Goal: Transaction & Acquisition: Purchase product/service

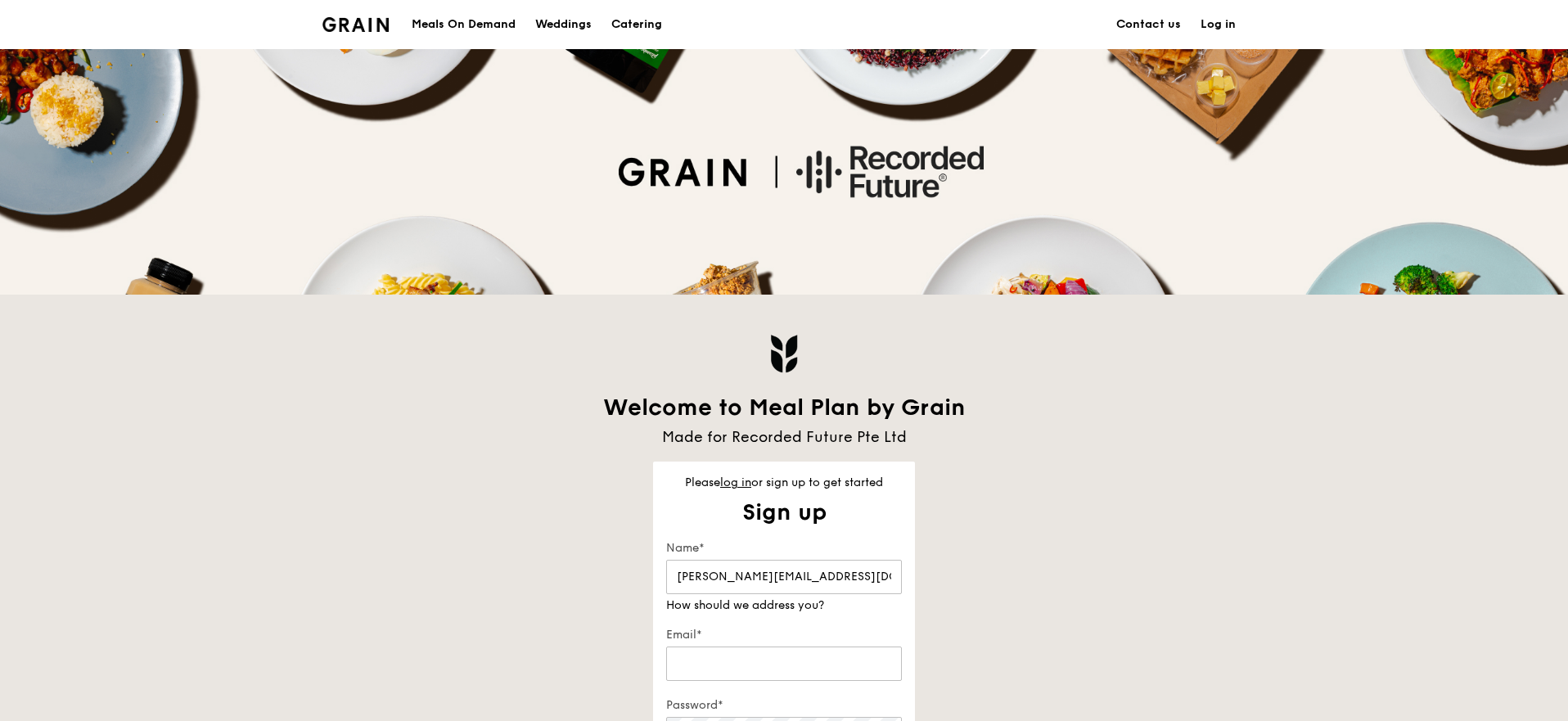
type input "[PERSON_NAME][EMAIL_ADDRESS][DOMAIN_NAME]"
click at [743, 569] on input "[PERSON_NAME][EMAIL_ADDRESS][DOMAIN_NAME]" at bounding box center [784, 577] width 236 height 35
click at [738, 481] on link "log in" at bounding box center [736, 482] width 31 height 14
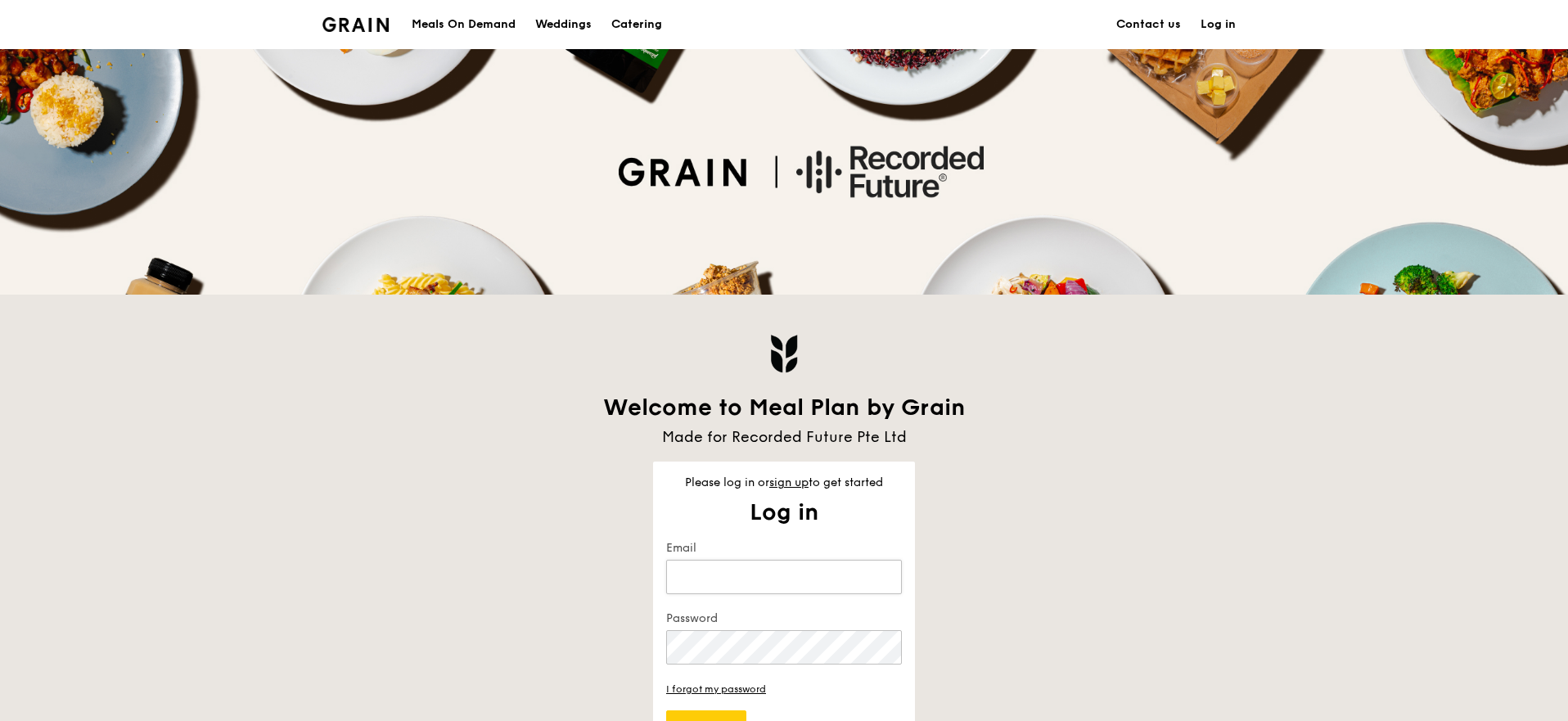
click at [757, 584] on input "Email" at bounding box center [784, 577] width 236 height 35
type input "[PERSON_NAME][EMAIL_ADDRESS][DOMAIN_NAME]"
click at [666, 710] on button "Log in" at bounding box center [706, 728] width 80 height 35
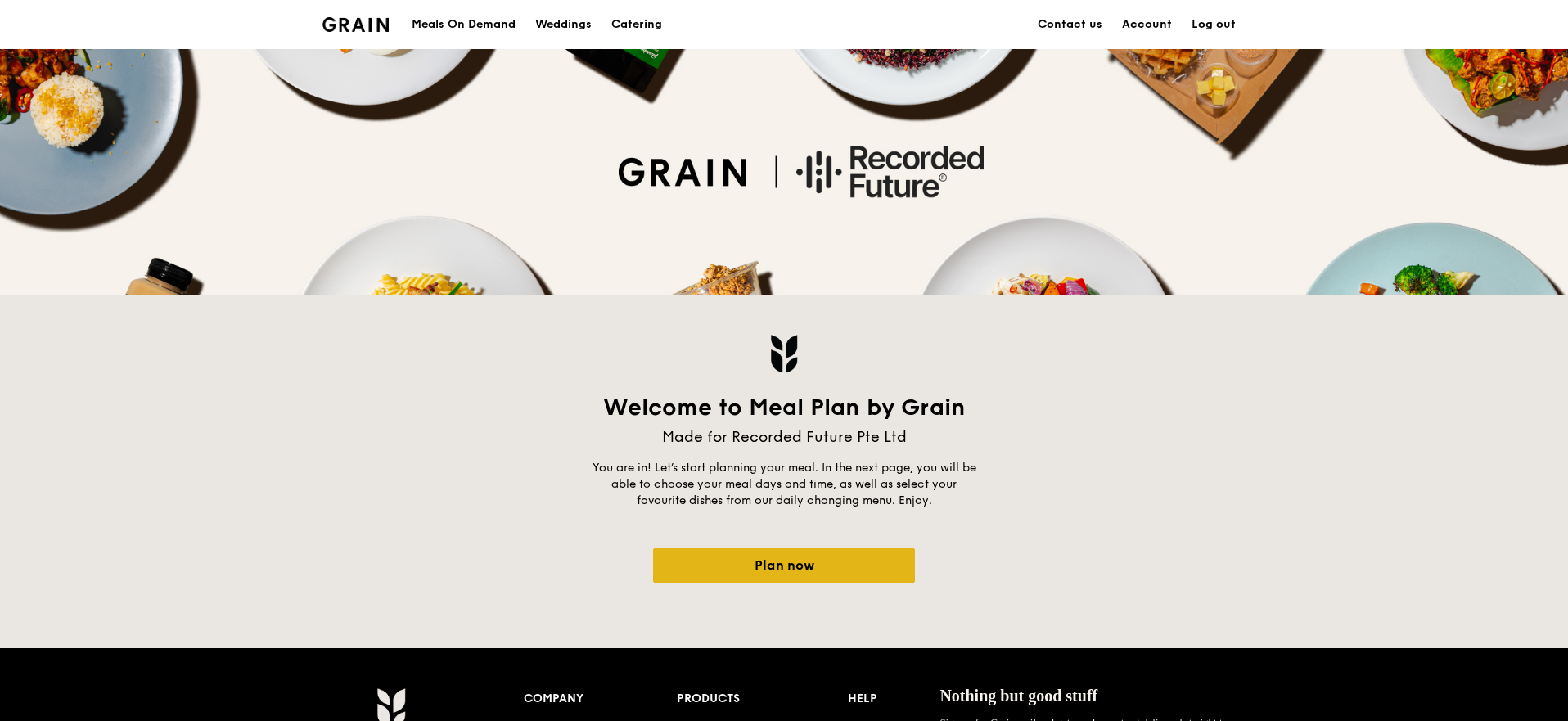
click at [821, 560] on link "Plan now" at bounding box center [783, 565] width 262 height 35
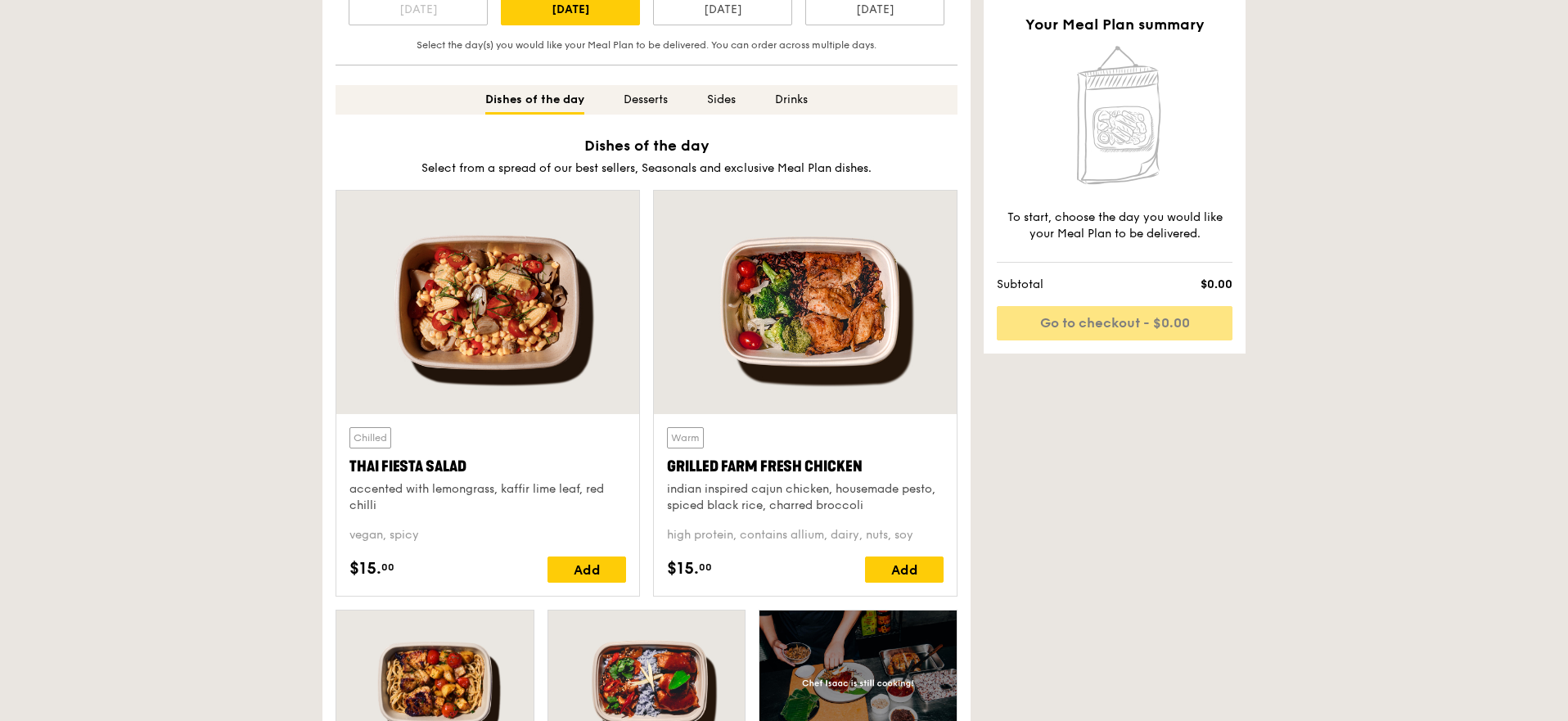
scroll to position [590, 0]
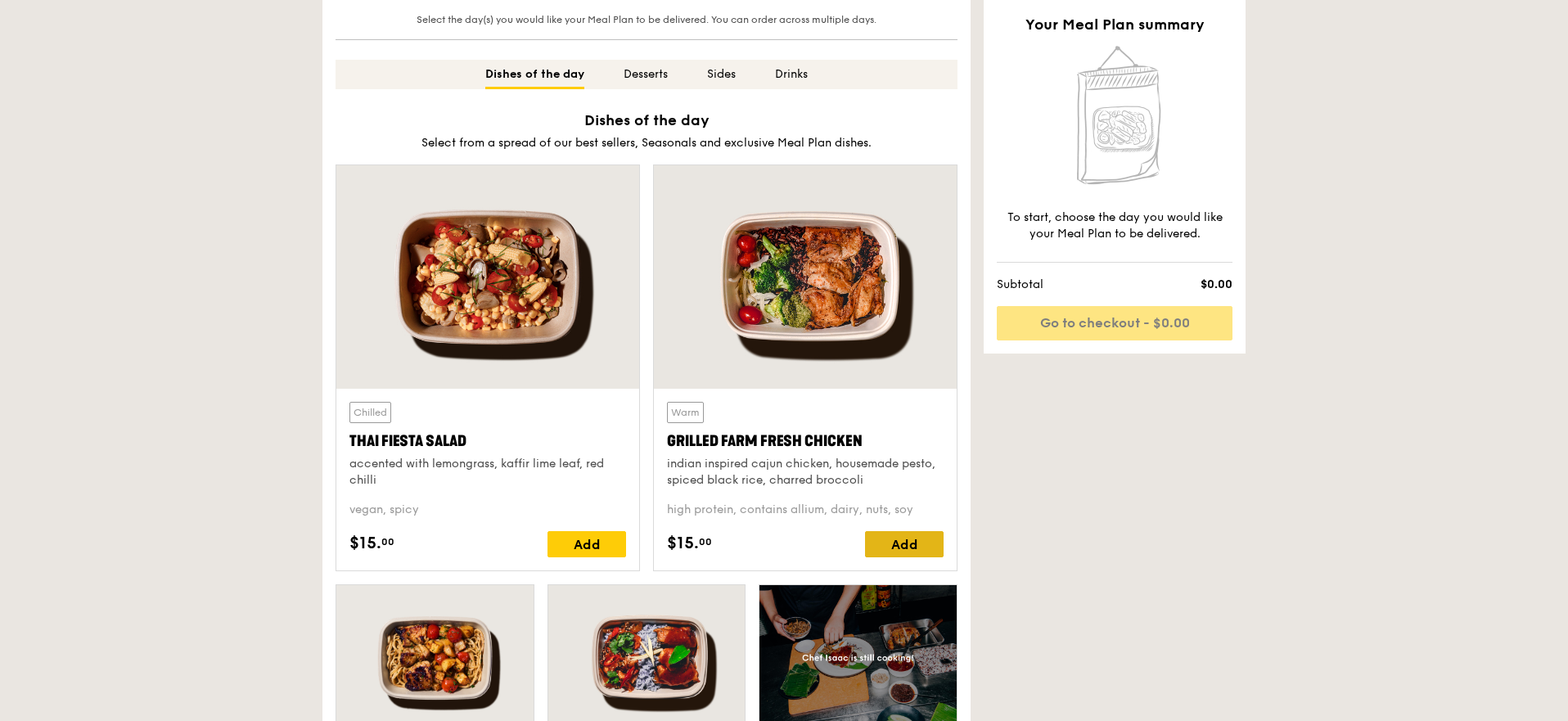
click at [909, 542] on div "Add" at bounding box center [904, 544] width 78 height 26
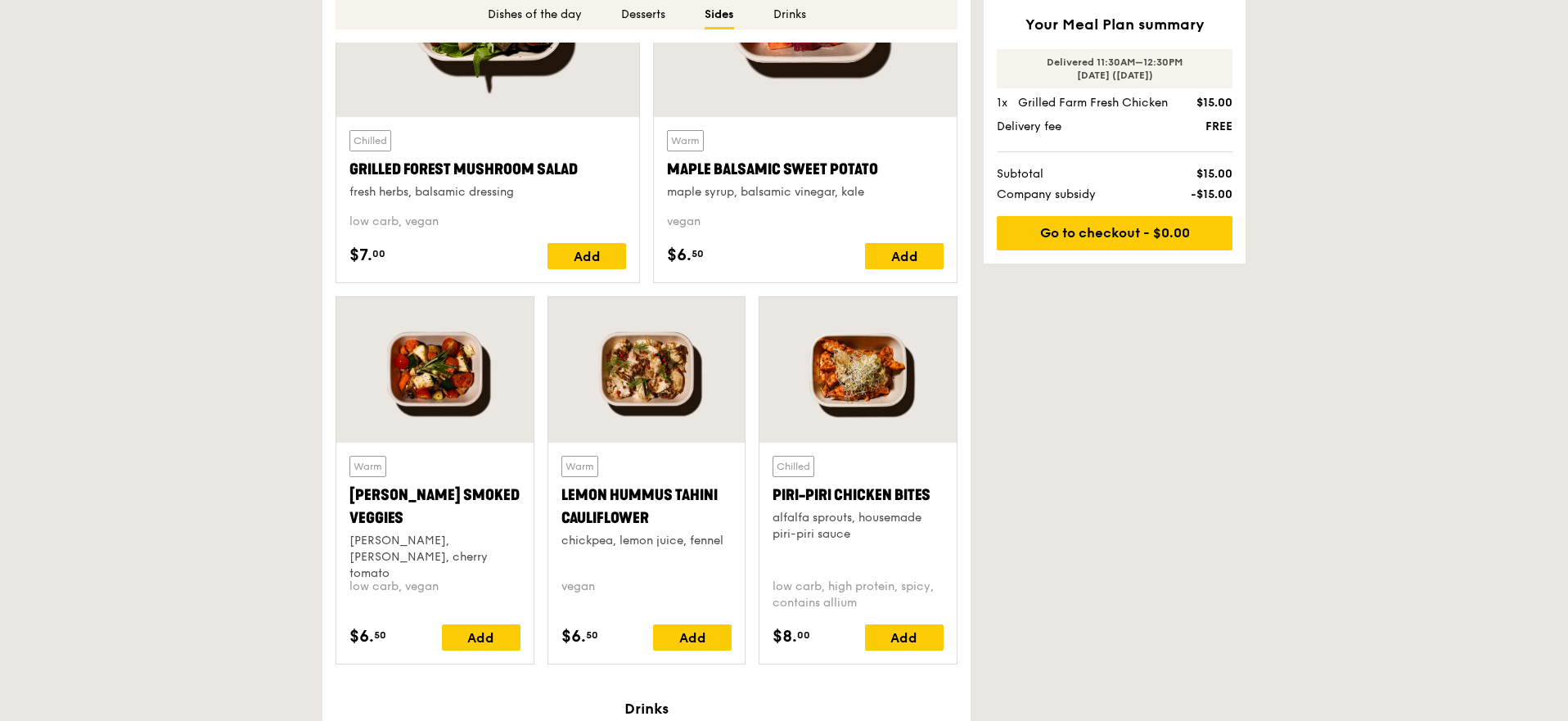
scroll to position [3042, 0]
click at [890, 637] on div "Add" at bounding box center [904, 637] width 78 height 26
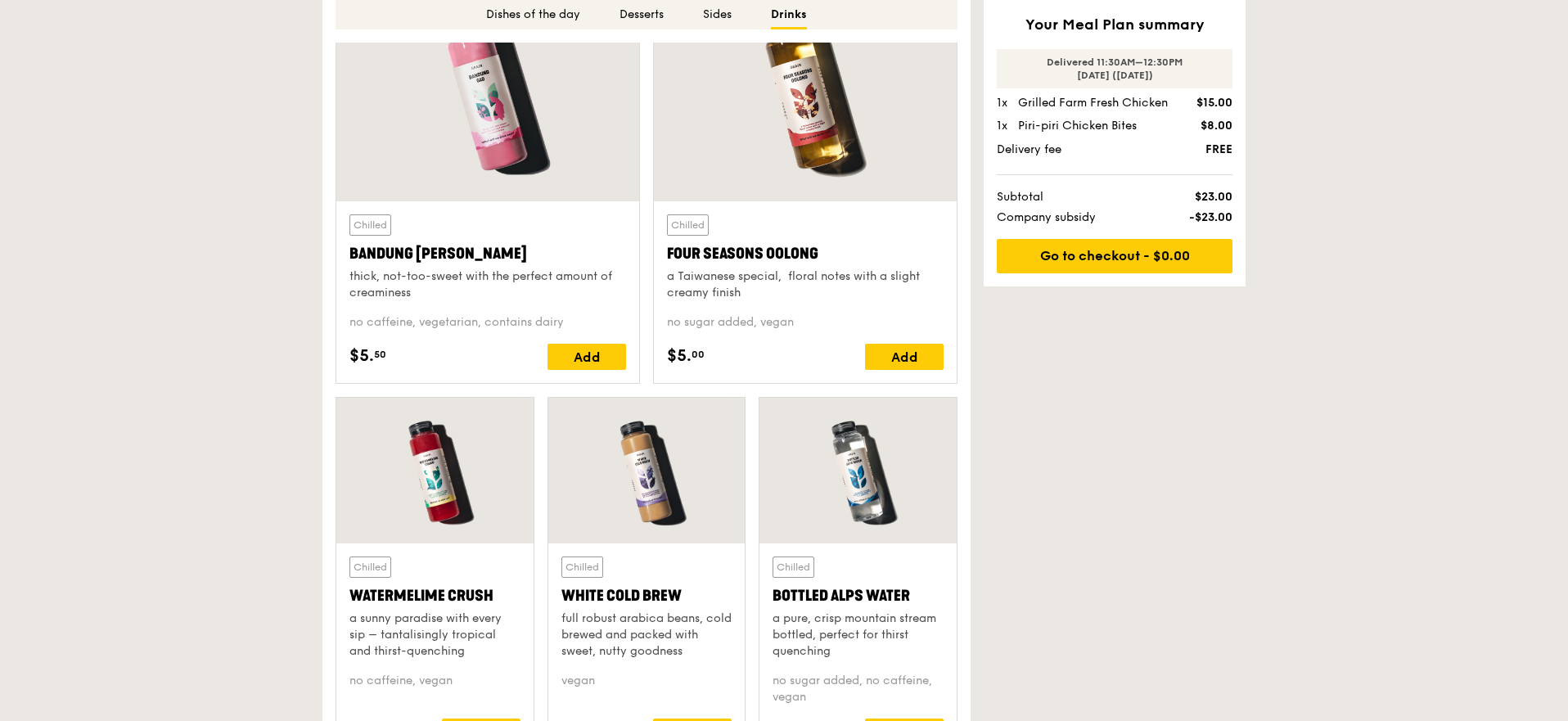
scroll to position [3892, 0]
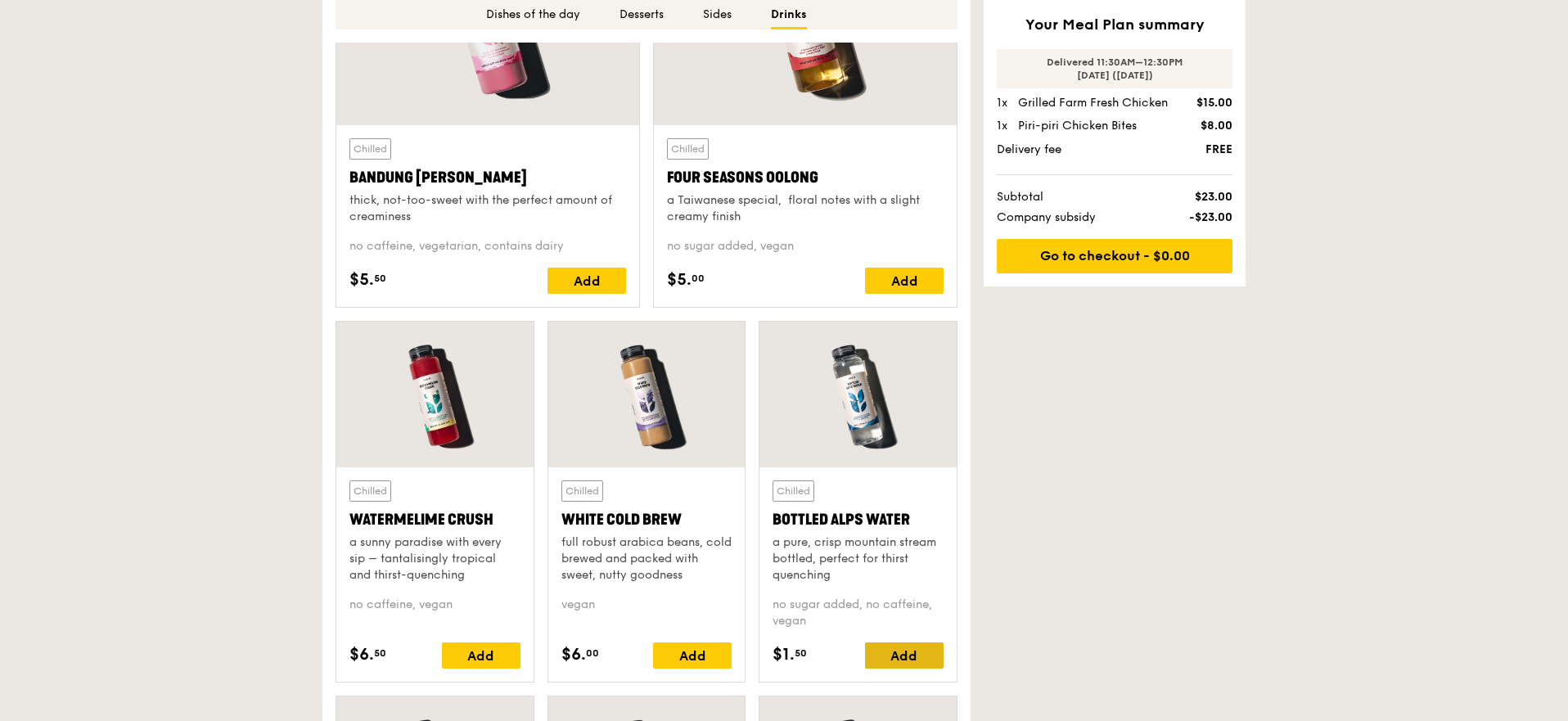
click at [902, 654] on div "Add" at bounding box center [904, 655] width 78 height 26
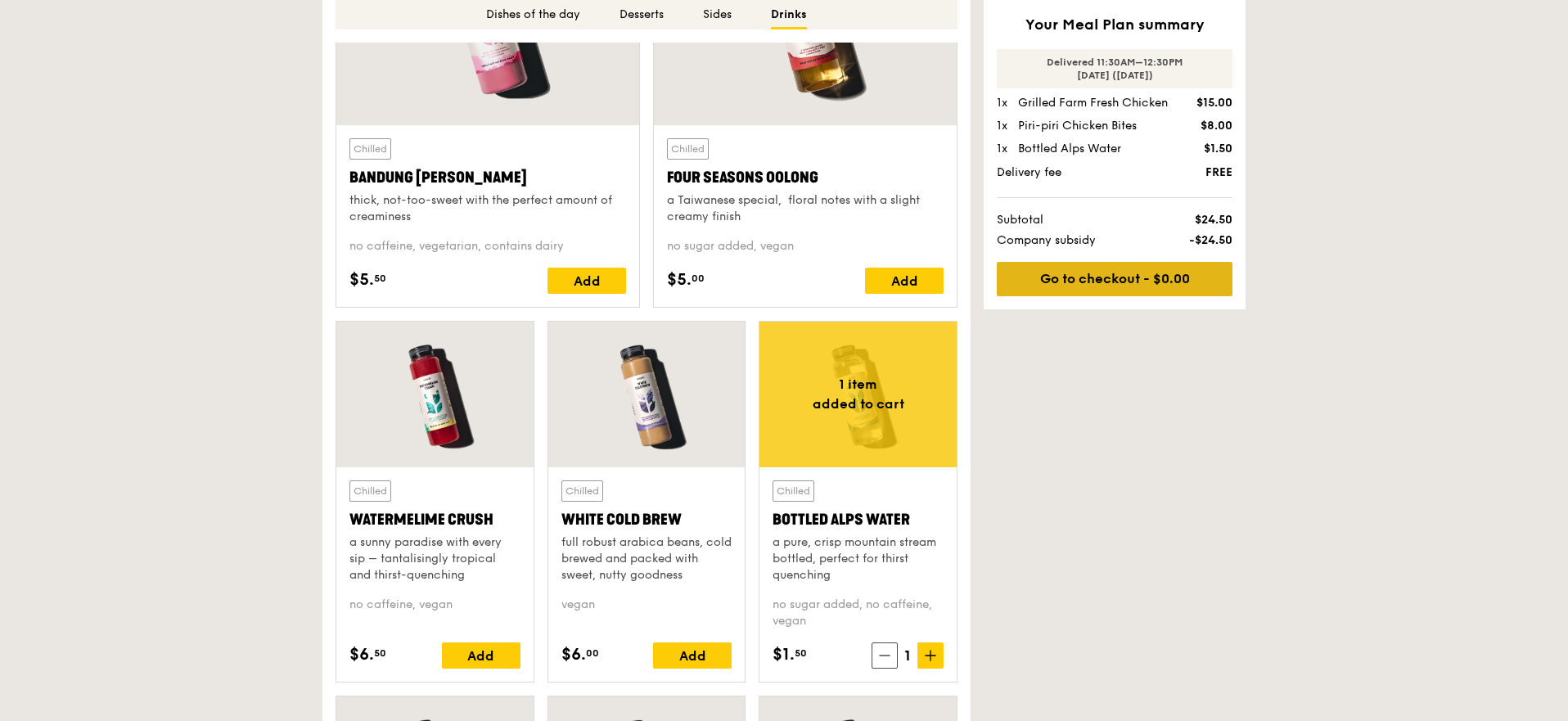
click at [1179, 268] on link "Go to checkout - $0.00" at bounding box center [1115, 279] width 236 height 35
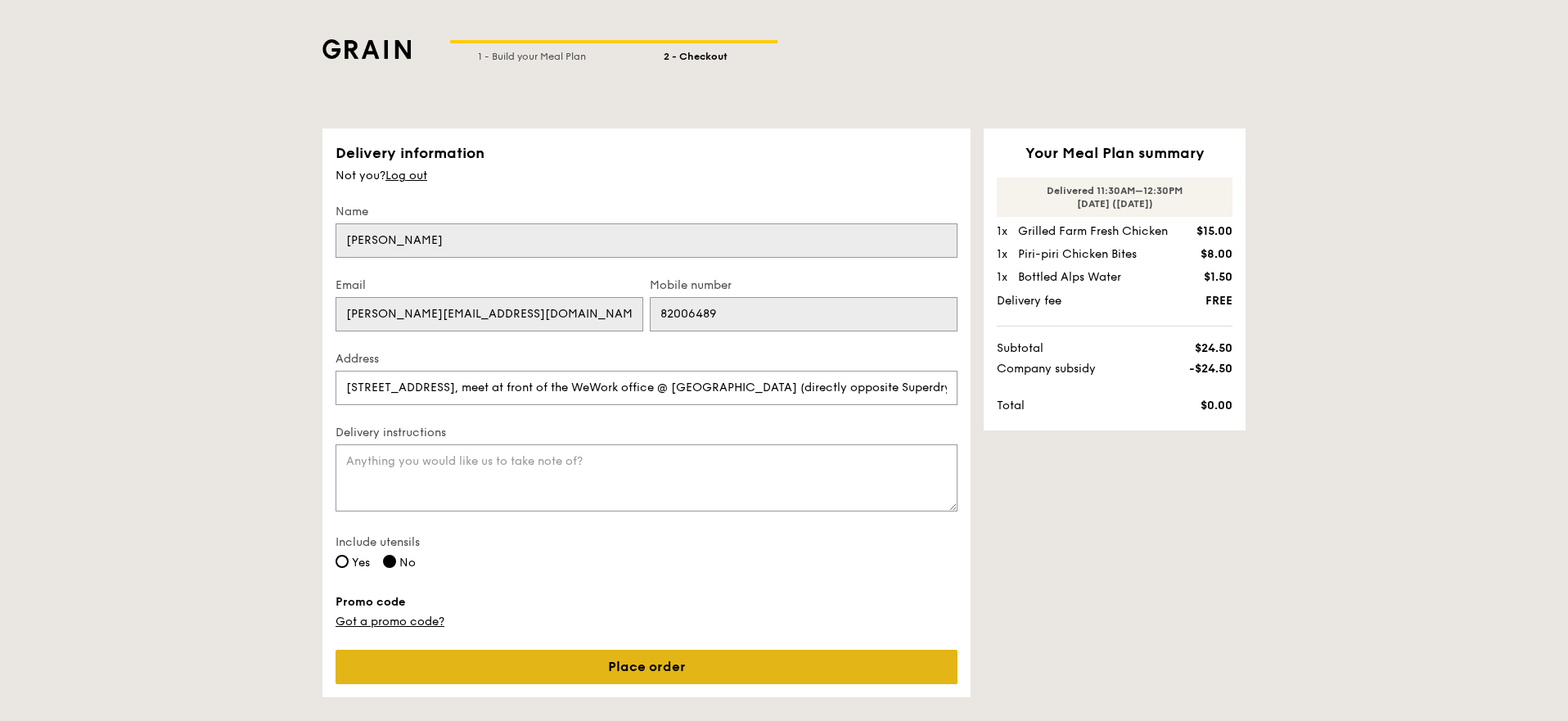
click at [625, 666] on link "Place order" at bounding box center [647, 667] width 622 height 35
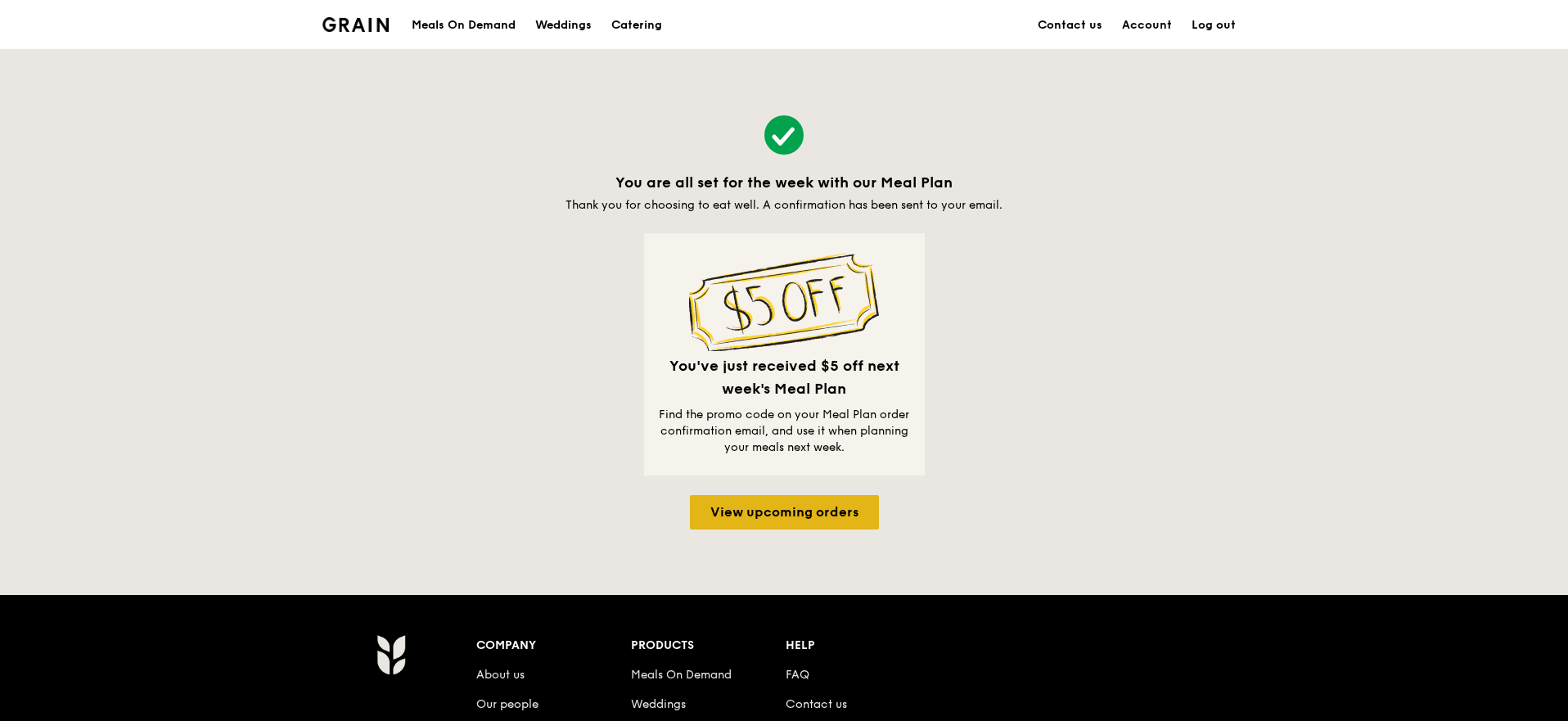
click at [813, 425] on div "Find the promo code on your Meal Plan order confirmation email, and use it when…" at bounding box center [784, 431] width 254 height 49
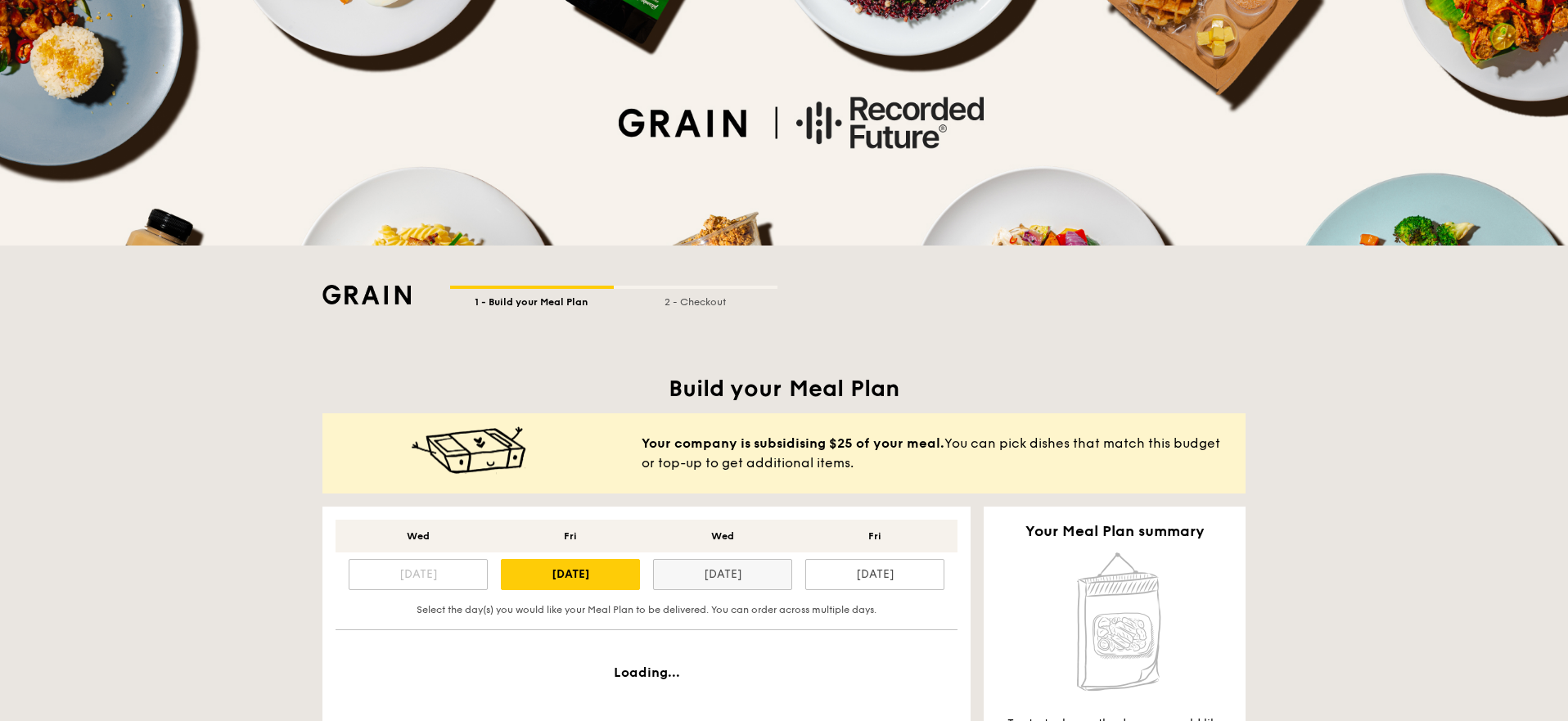
click at [713, 560] on div "[DATE]" at bounding box center [722, 574] width 139 height 31
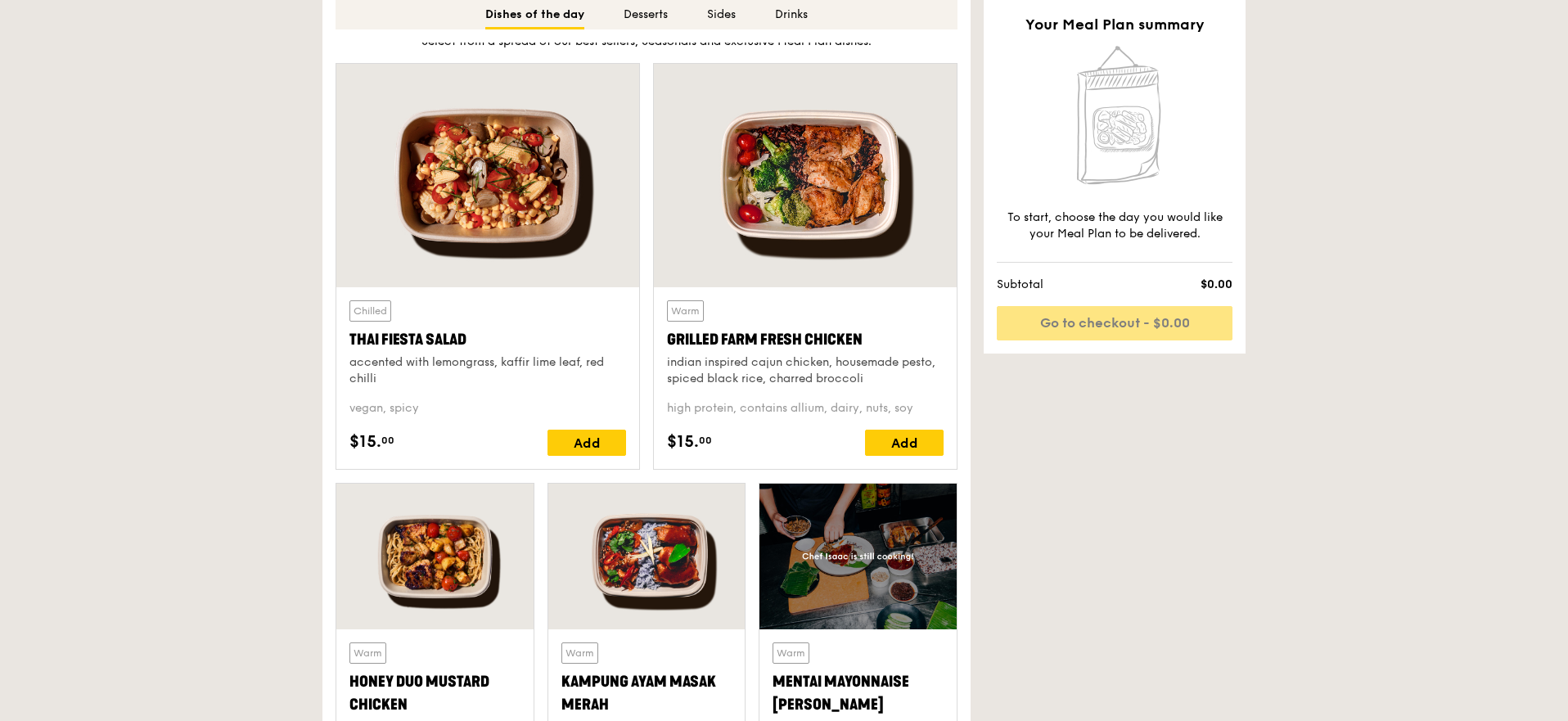
scroll to position [800, 0]
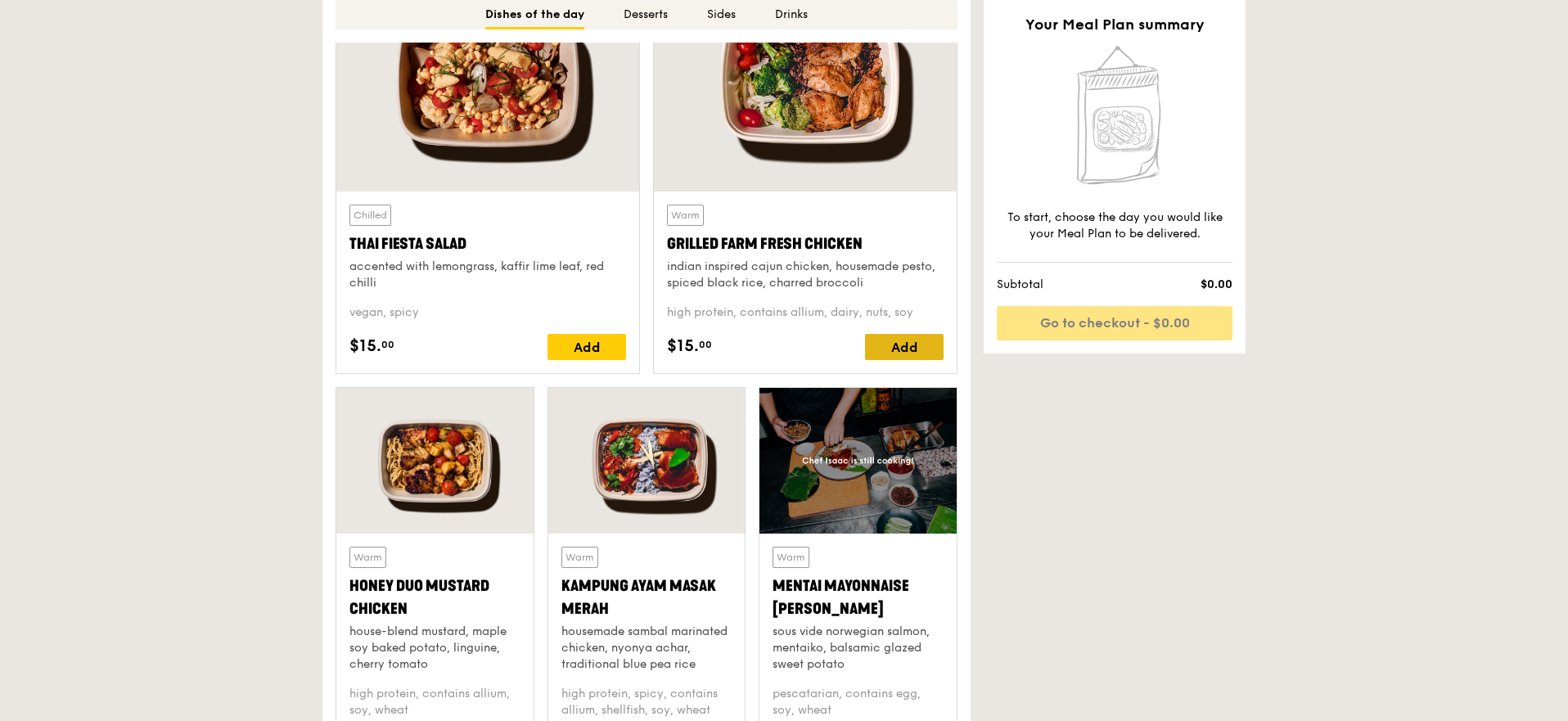
click at [904, 343] on div "Add" at bounding box center [904, 347] width 78 height 26
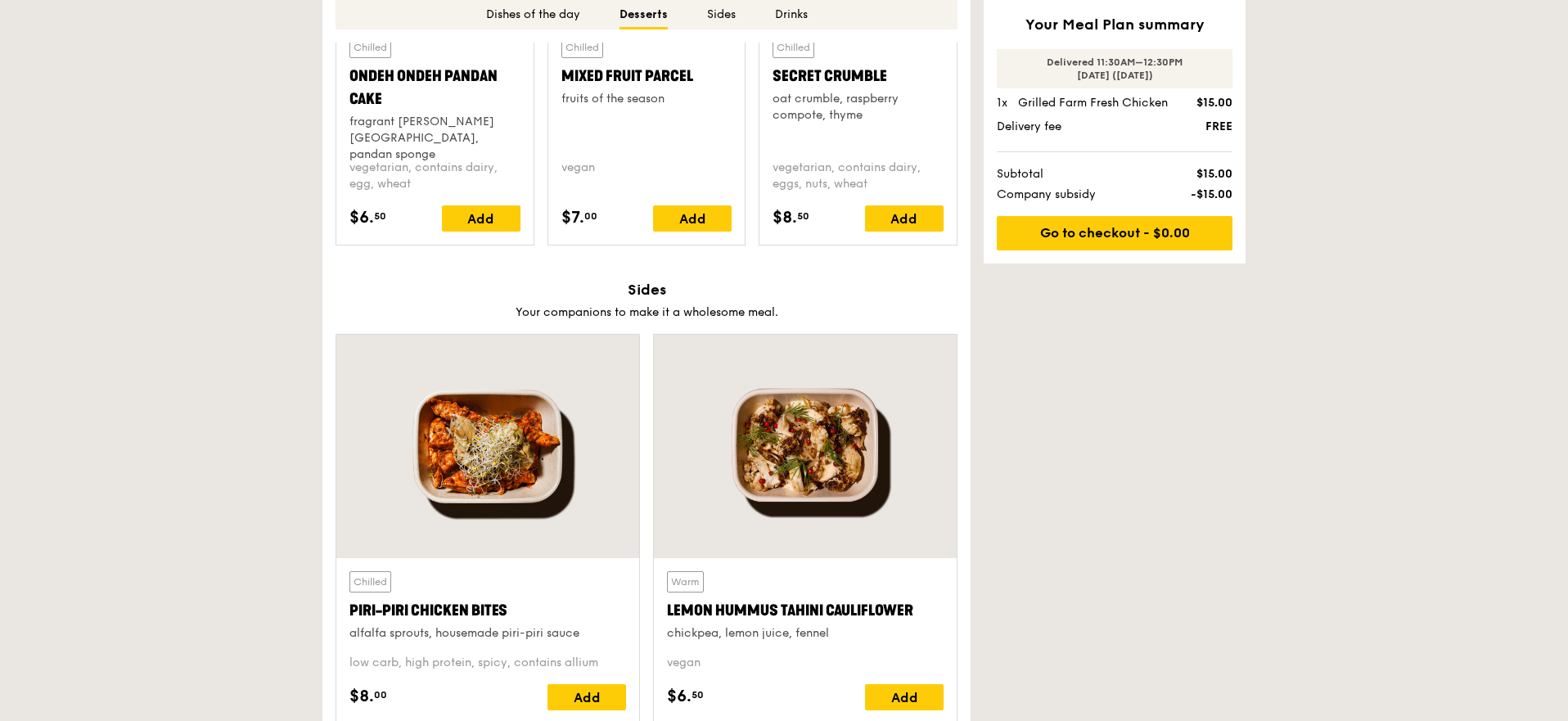
scroll to position [2601, 0]
click at [565, 694] on div "Add" at bounding box center [586, 696] width 78 height 26
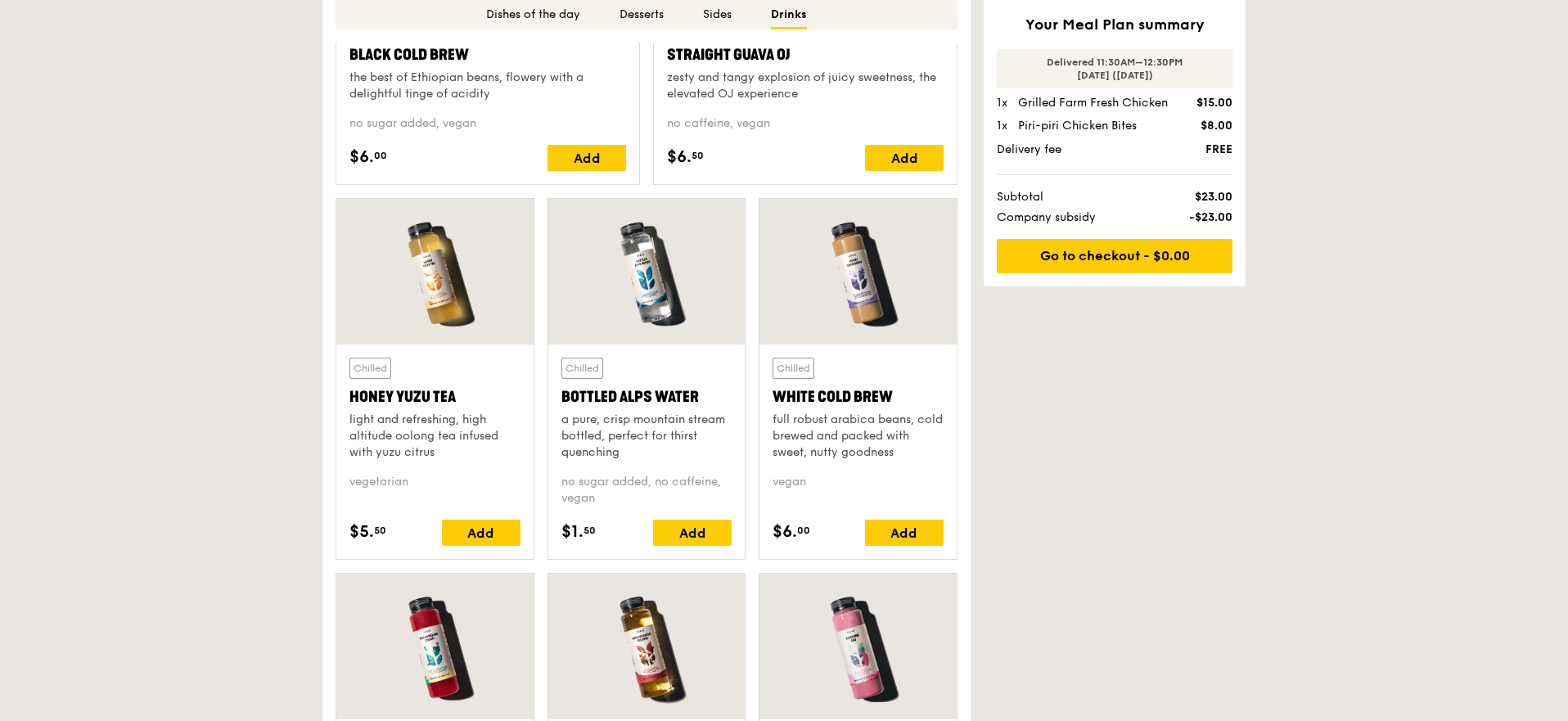
scroll to position [3998, 0]
click at [699, 530] on div "Add" at bounding box center [692, 534] width 78 height 26
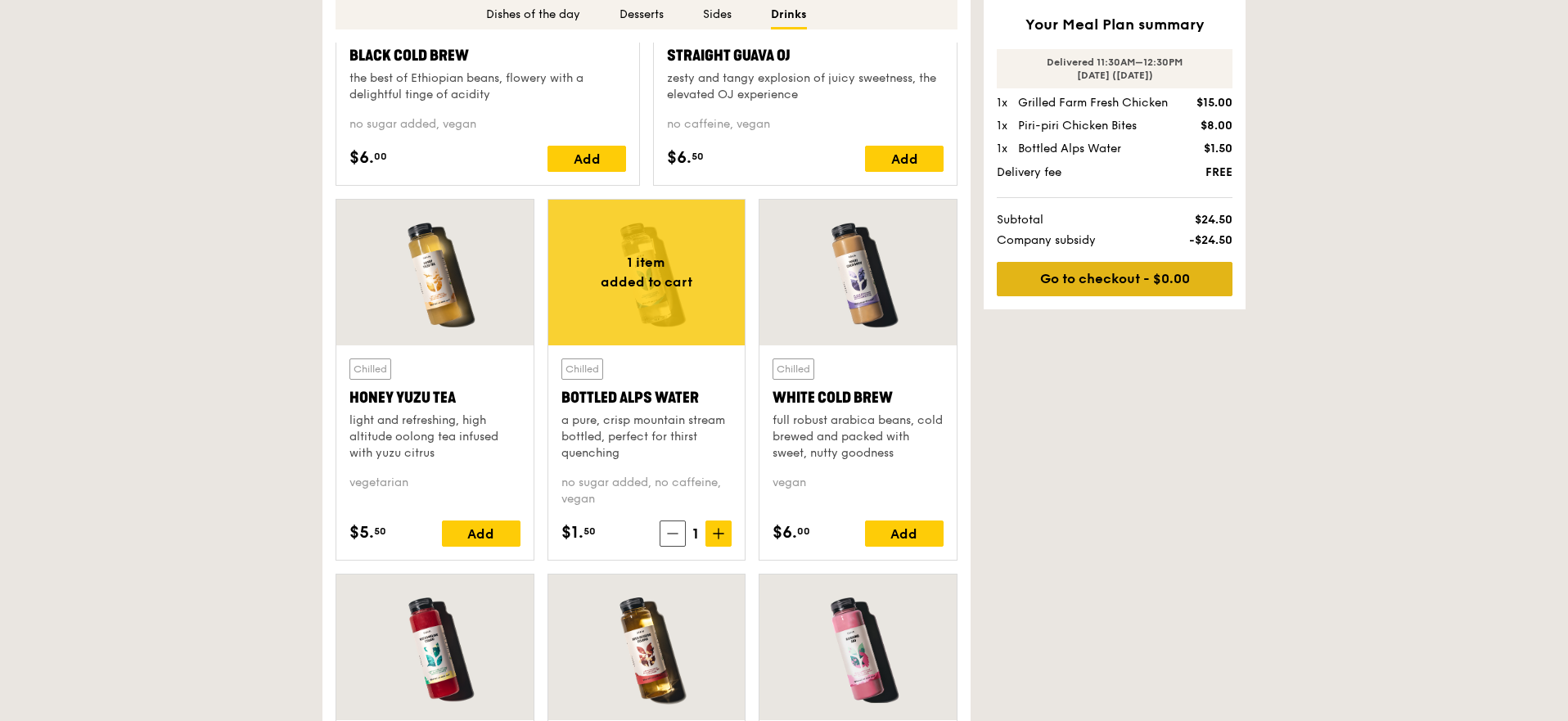
click at [1146, 273] on link "Go to checkout - $0.00" at bounding box center [1115, 279] width 236 height 35
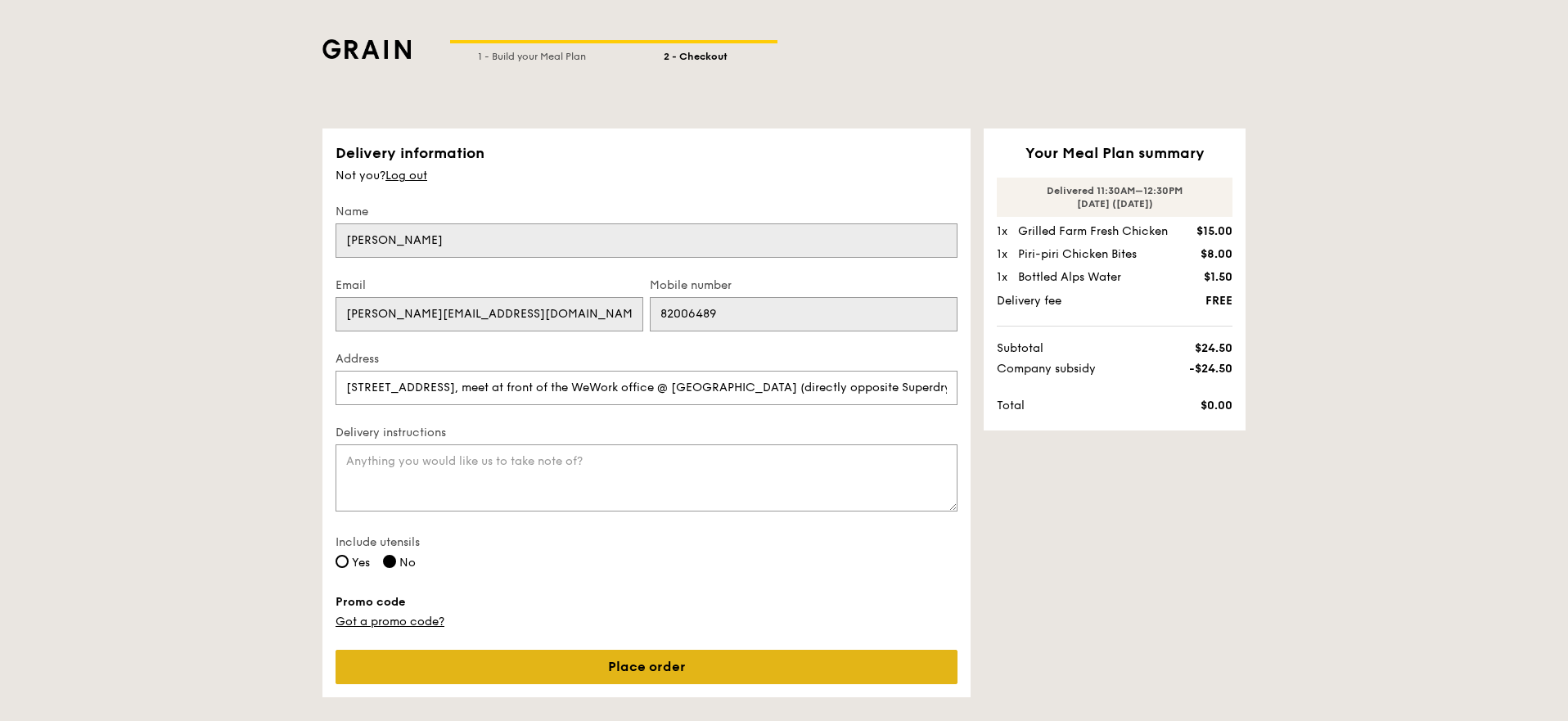
click at [720, 660] on link "Place order" at bounding box center [647, 667] width 622 height 35
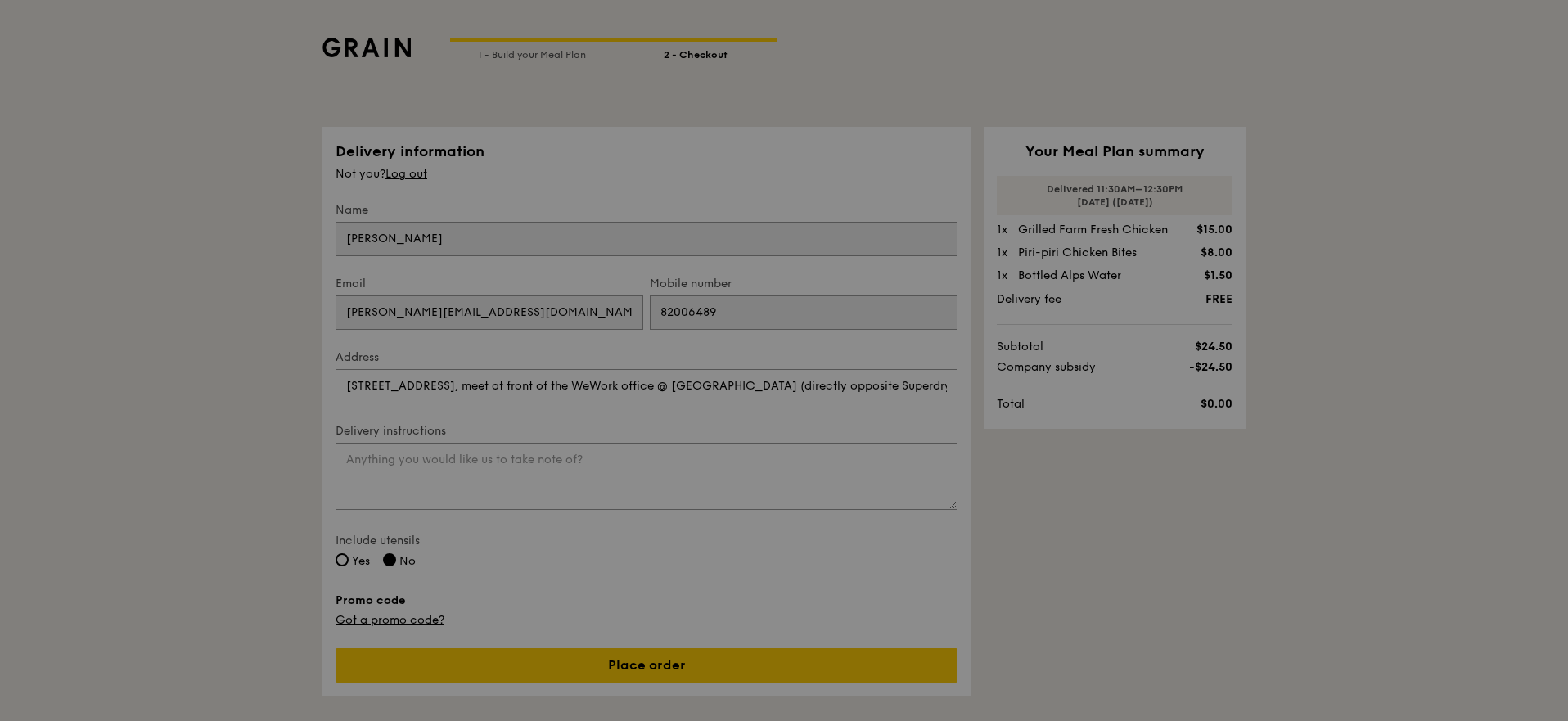
scroll to position [3, 0]
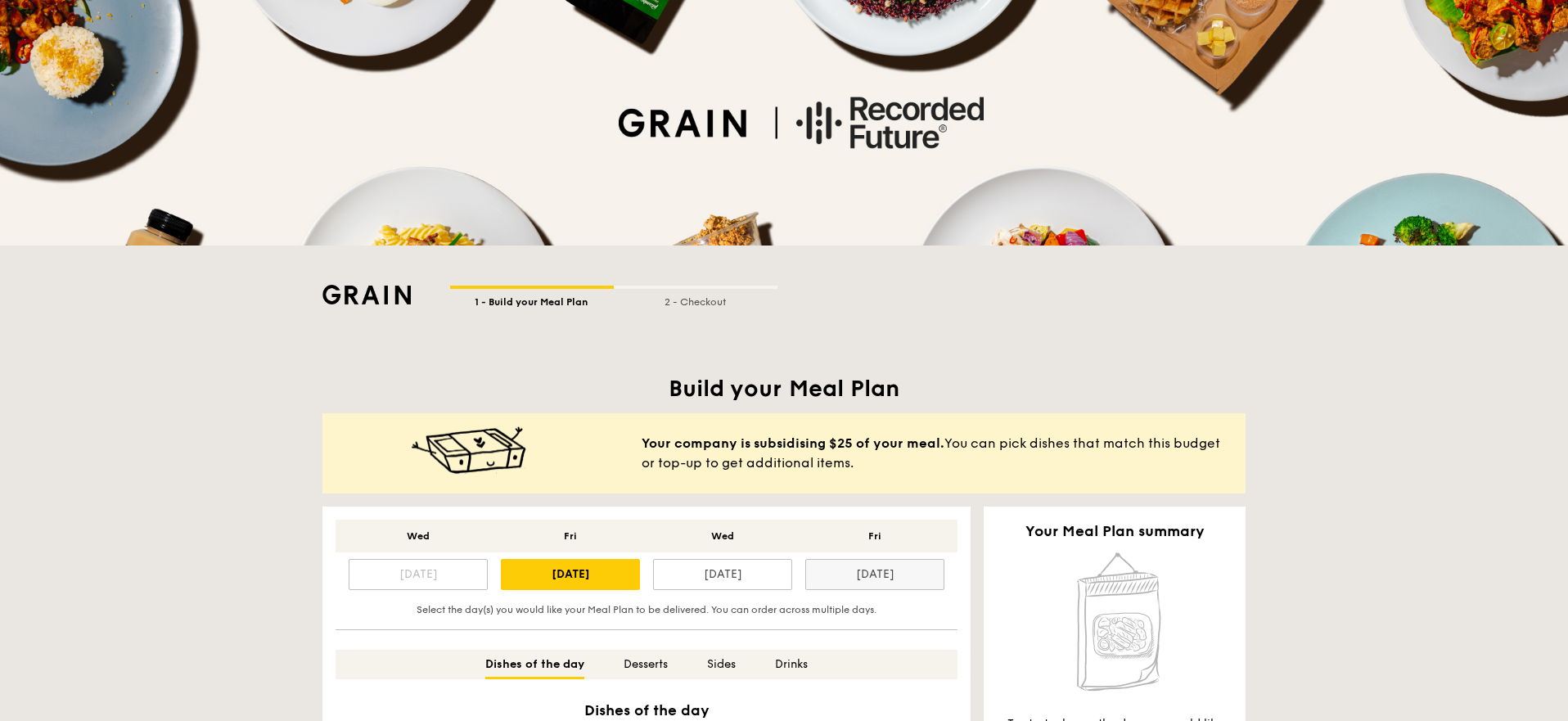
click at [884, 568] on div "[DATE]" at bounding box center [875, 574] width 139 height 31
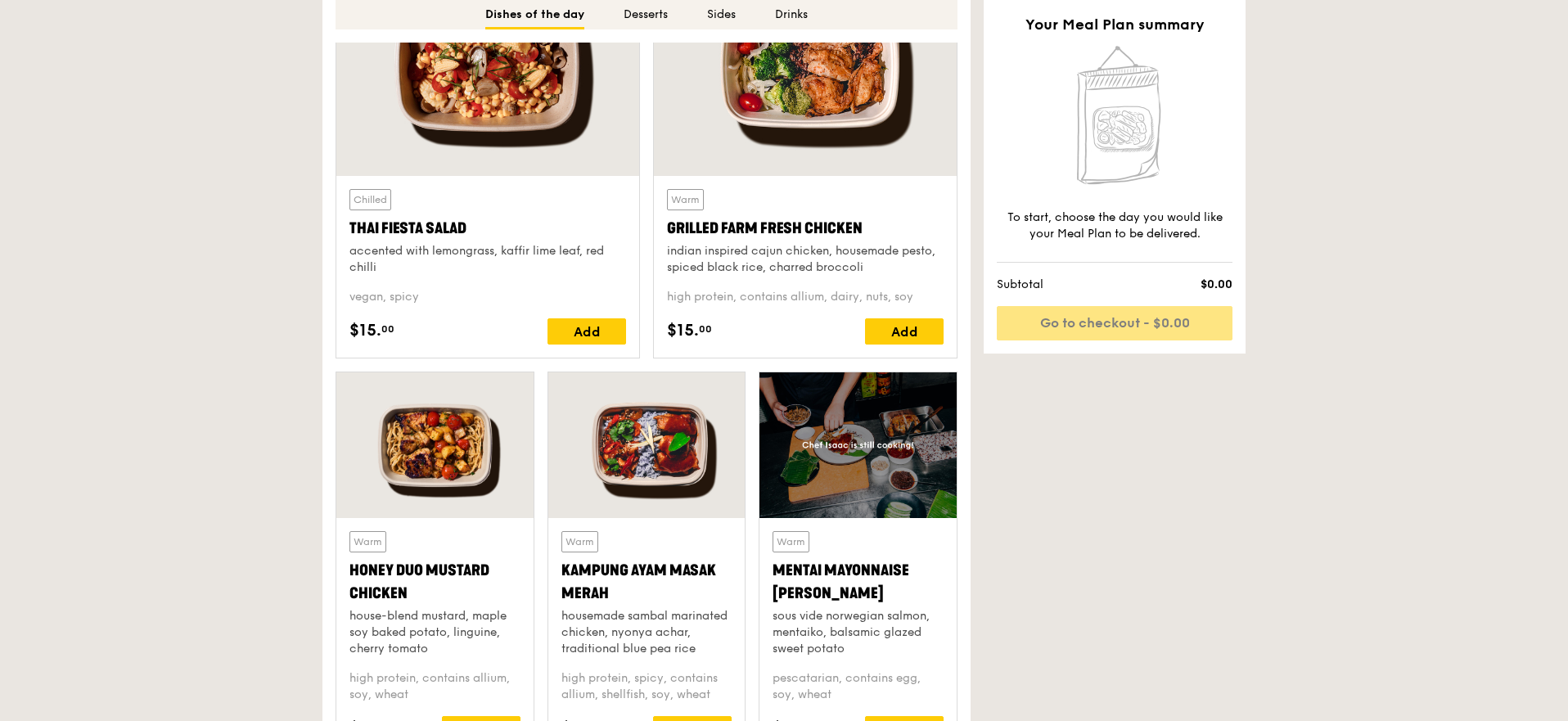
scroll to position [496, 0]
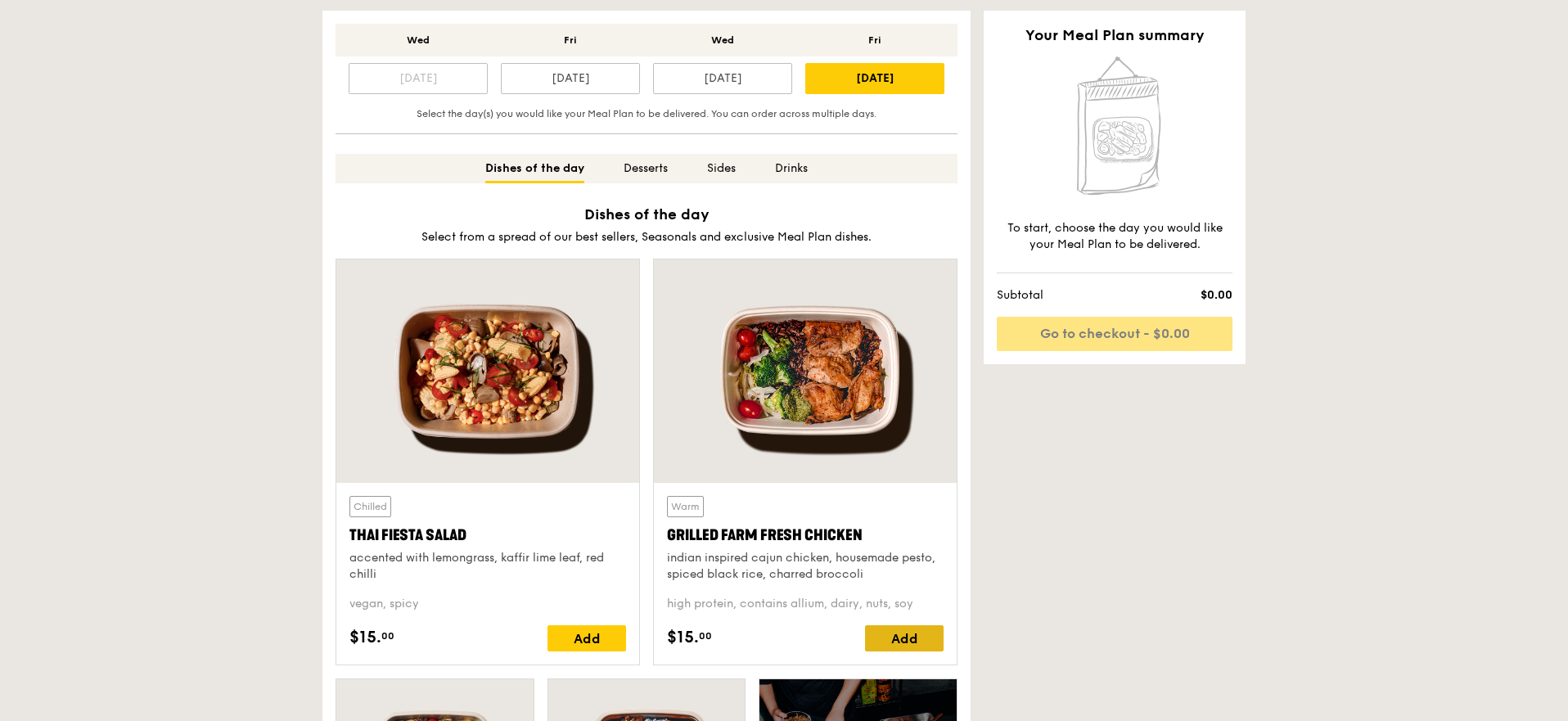
click at [909, 643] on div "Add" at bounding box center [904, 639] width 78 height 26
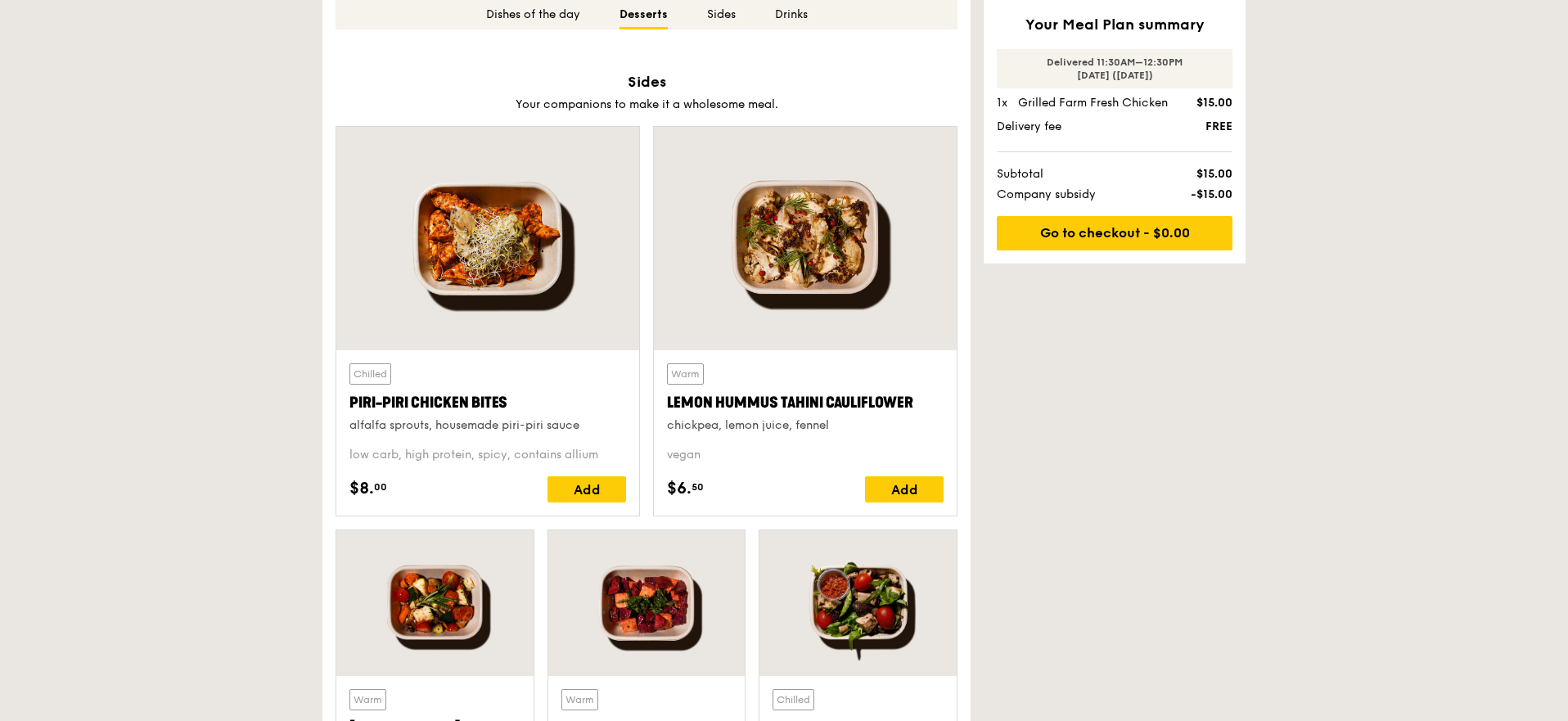
scroll to position [2818, 0]
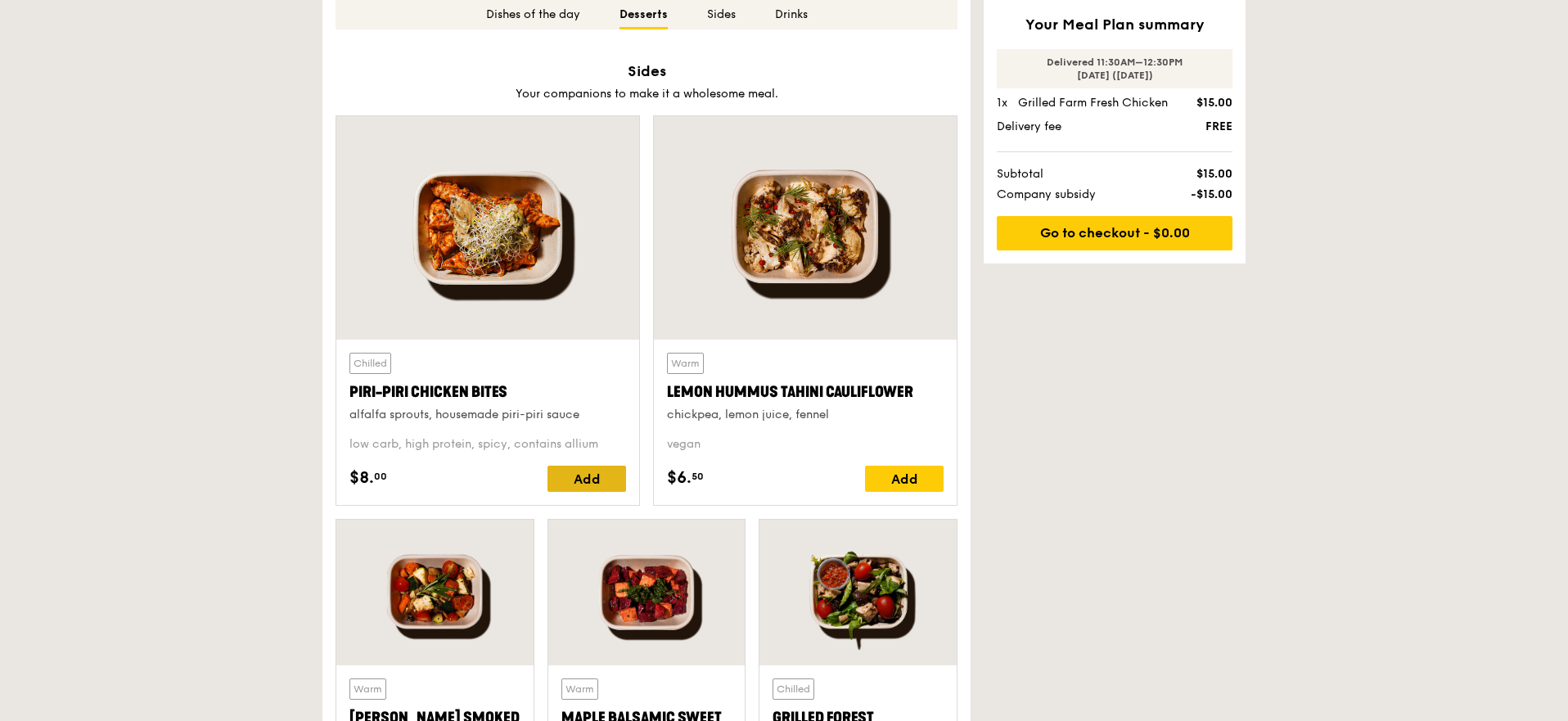
click at [593, 488] on div "Add" at bounding box center [586, 478] width 78 height 26
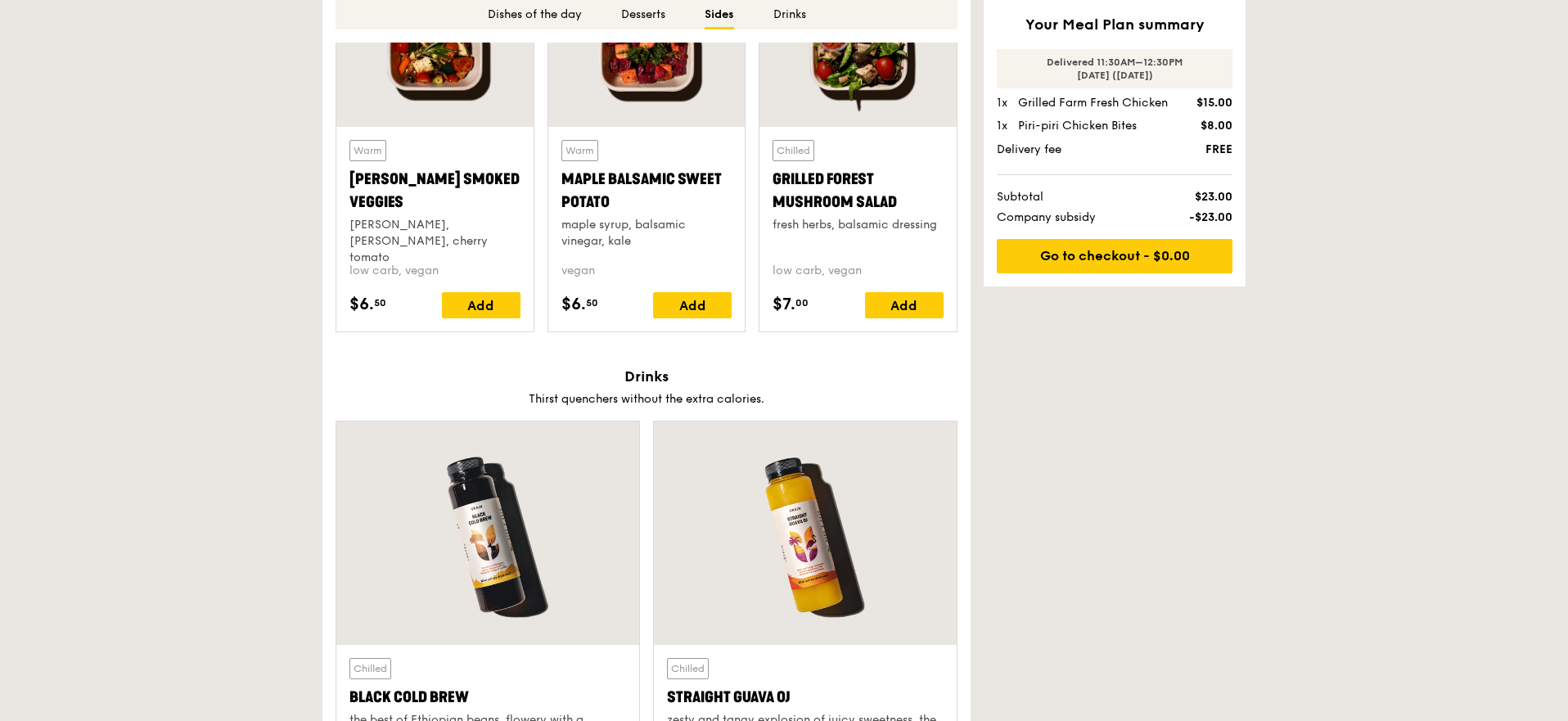
scroll to position [4041, 0]
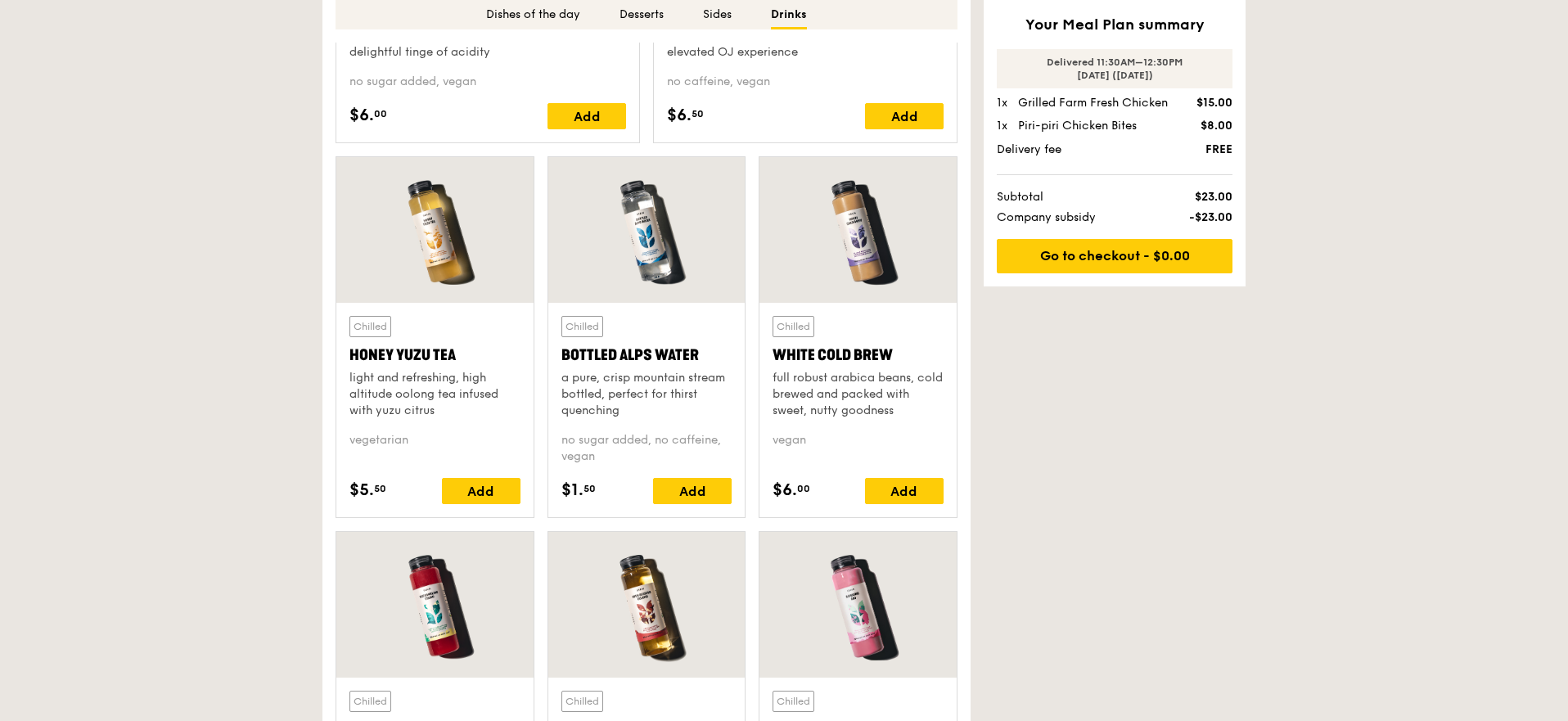
click at [675, 488] on div "Add" at bounding box center [692, 491] width 78 height 26
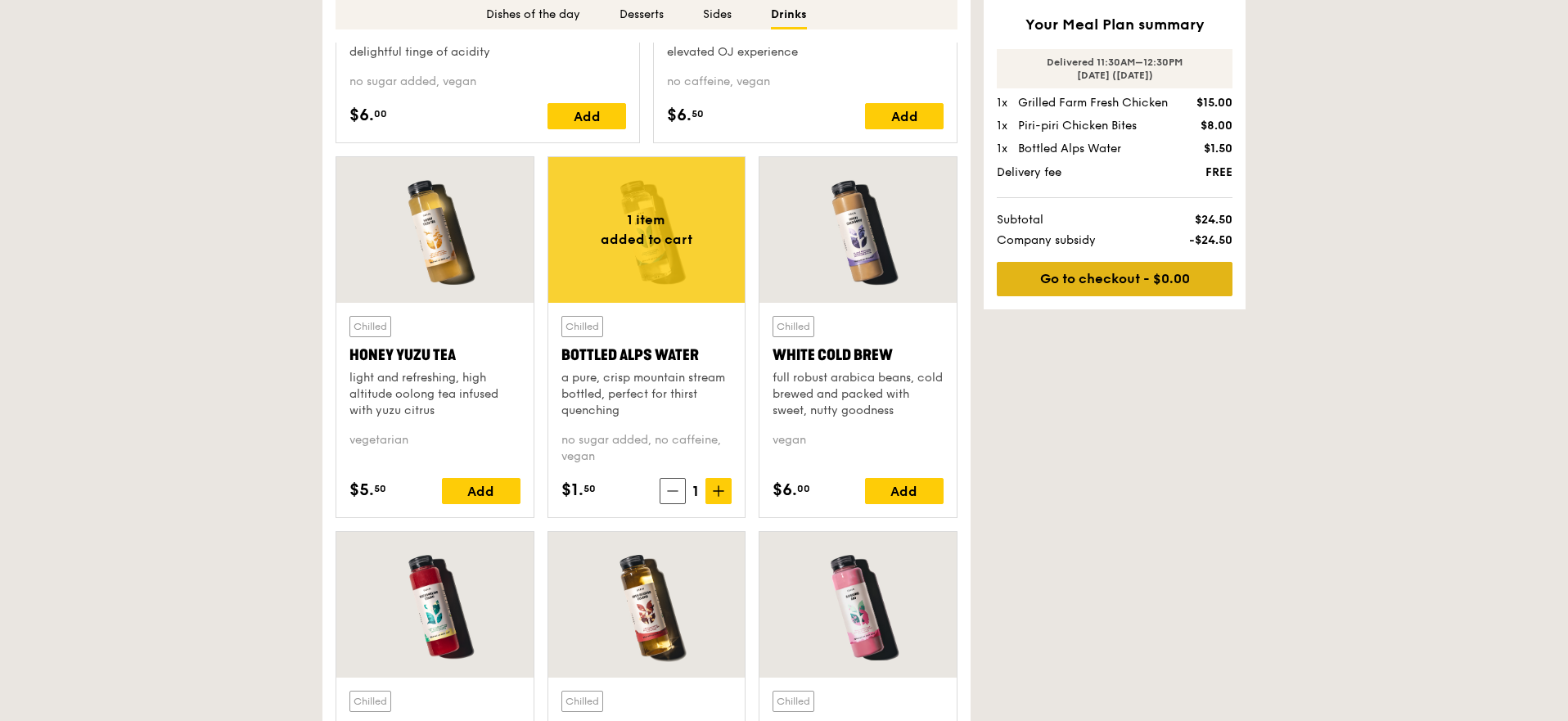
click at [1108, 273] on link "Go to checkout - $0.00" at bounding box center [1115, 279] width 236 height 35
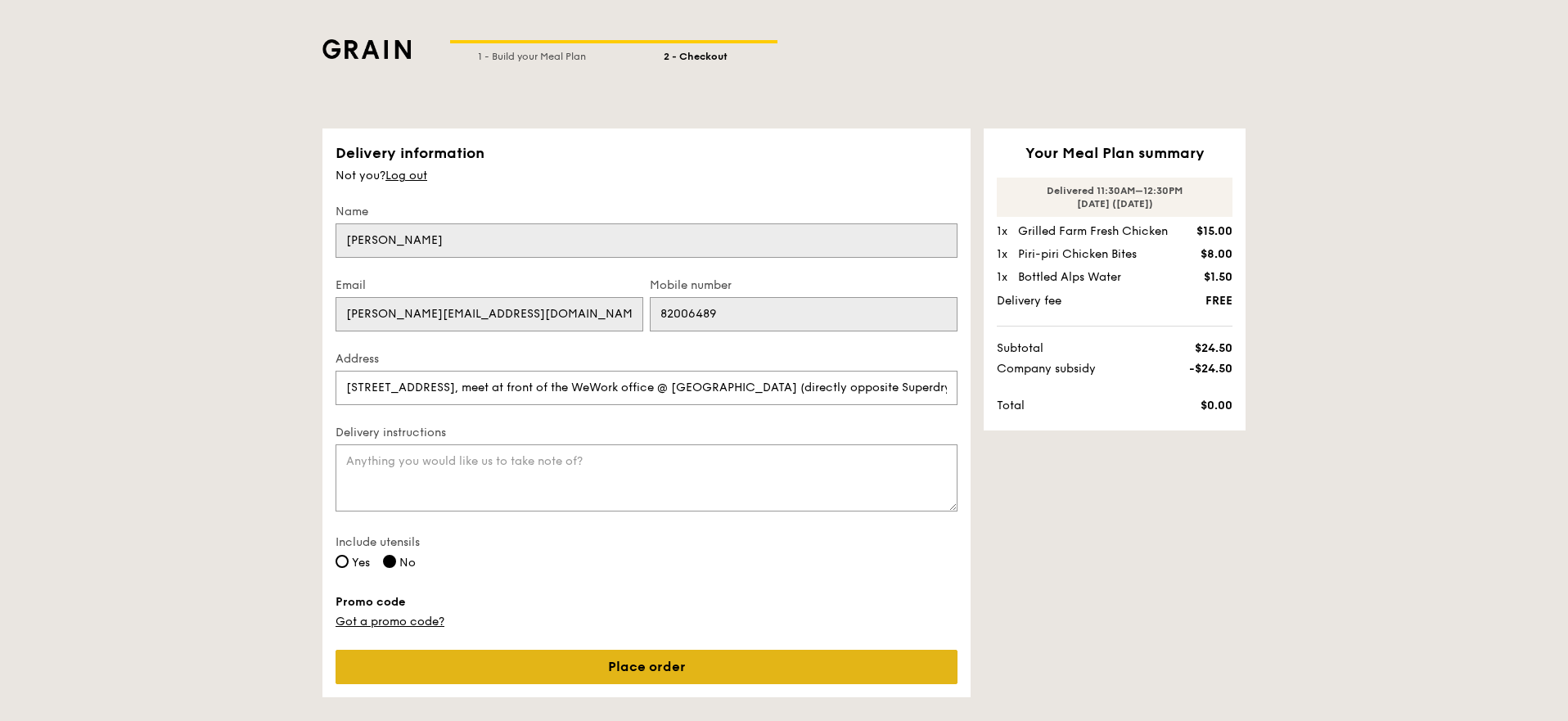
click at [829, 669] on link "Place order" at bounding box center [647, 667] width 622 height 35
